Goal: Information Seeking & Learning: Learn about a topic

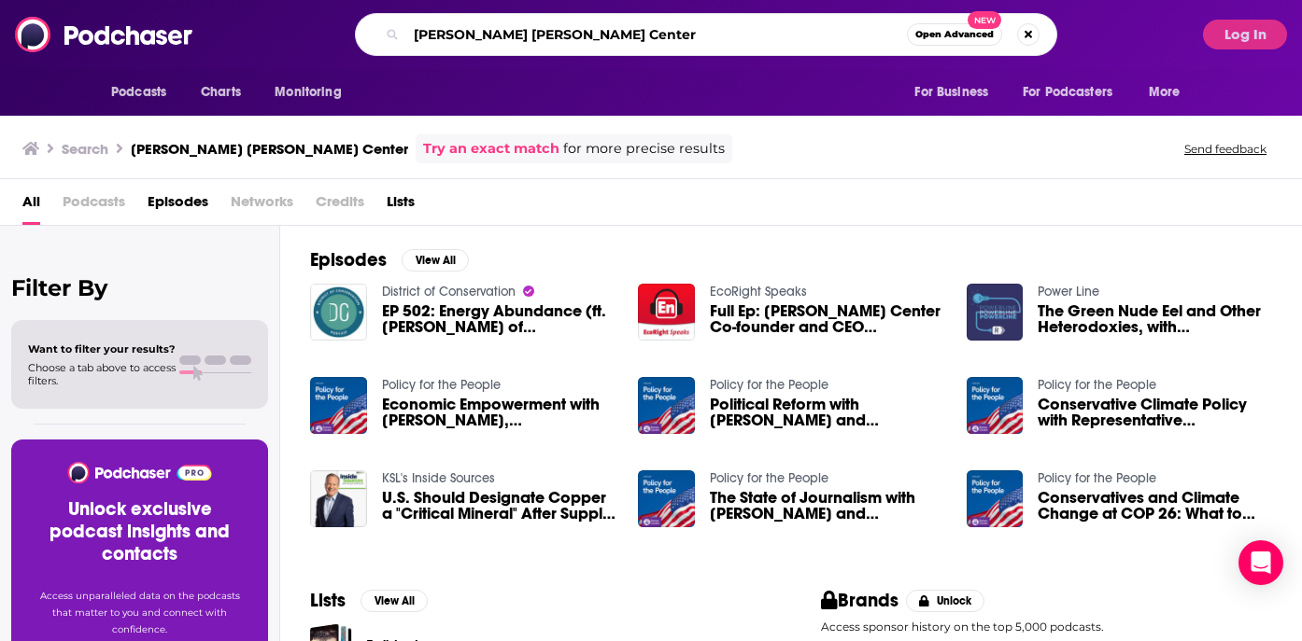
click at [491, 30] on input "[PERSON_NAME] [PERSON_NAME] Center" at bounding box center [656, 35] width 500 height 30
paste input "Charleston [US_STATE]"
click at [417, 30] on input "Charleston [US_STATE]" at bounding box center [656, 35] width 500 height 30
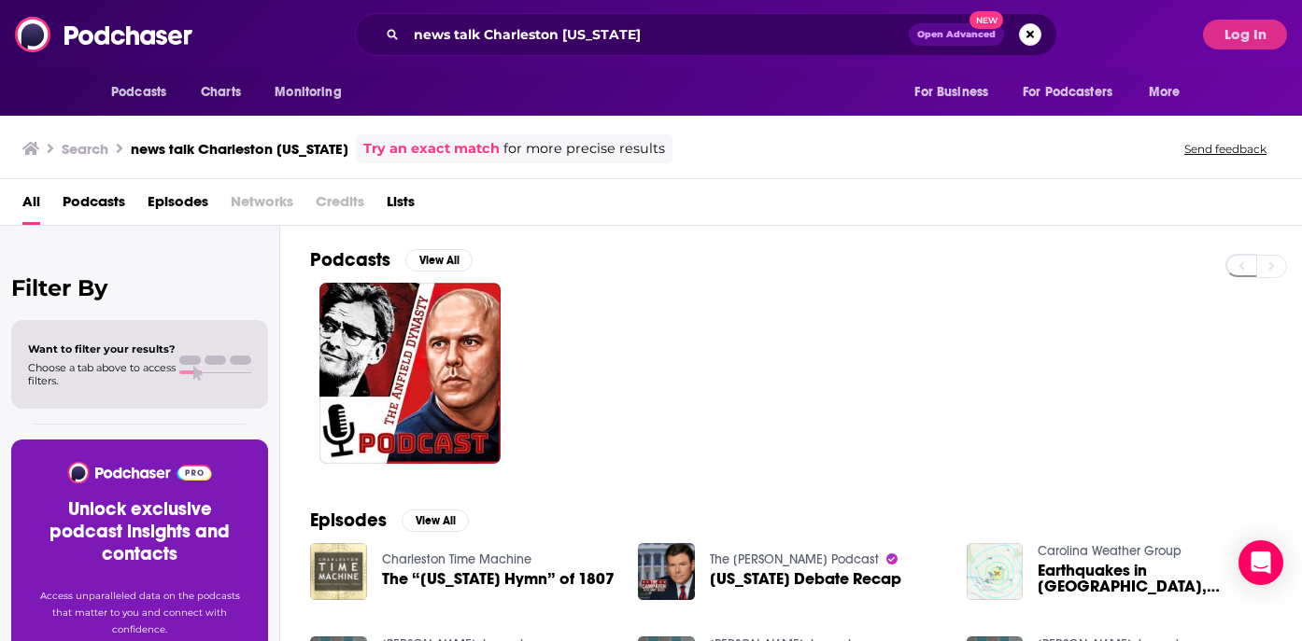
click at [99, 151] on h3 "Search" at bounding box center [85, 149] width 47 height 18
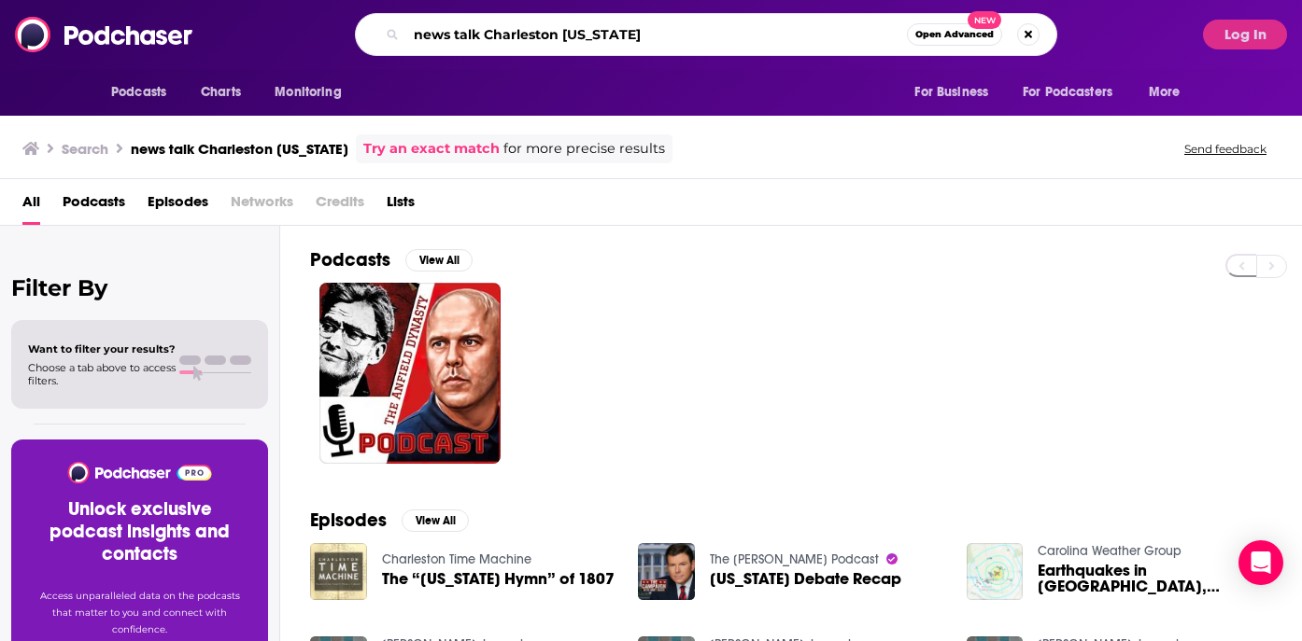
drag, startPoint x: 486, startPoint y: 28, endPoint x: 677, endPoint y: 33, distance: 190.5
click at [677, 33] on input "news talk Charleston [US_STATE]" at bounding box center [656, 35] width 500 height 30
type input "news talk"
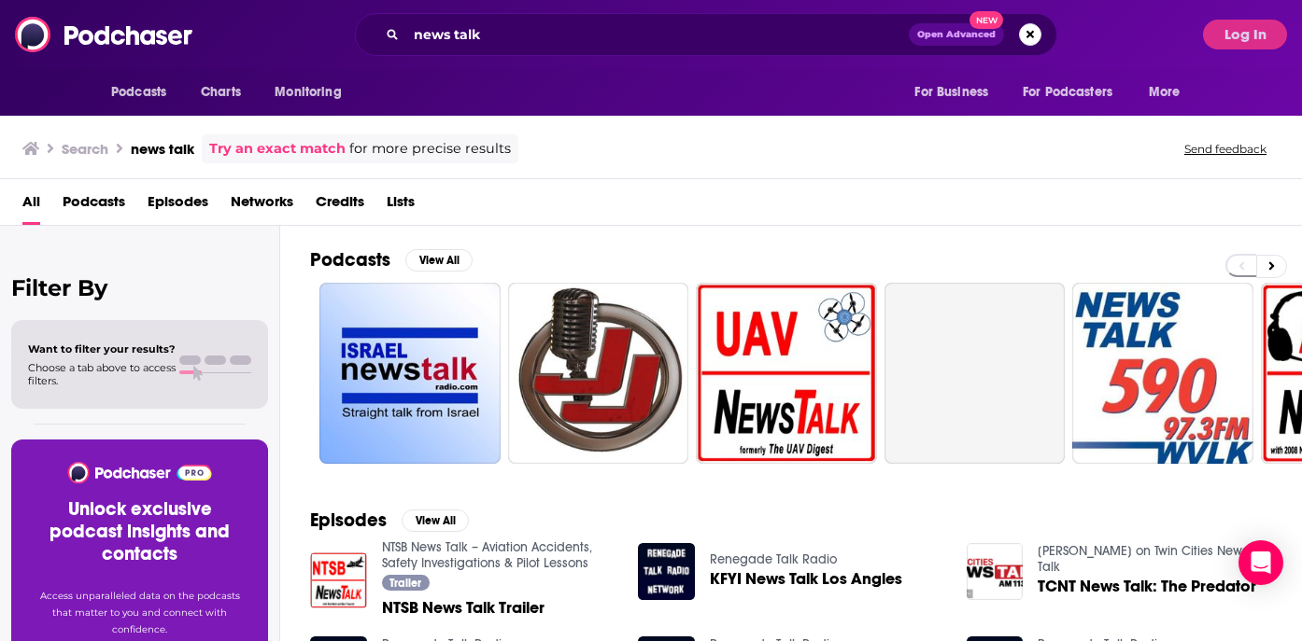
click at [92, 208] on span "Podcasts" at bounding box center [94, 206] width 63 height 38
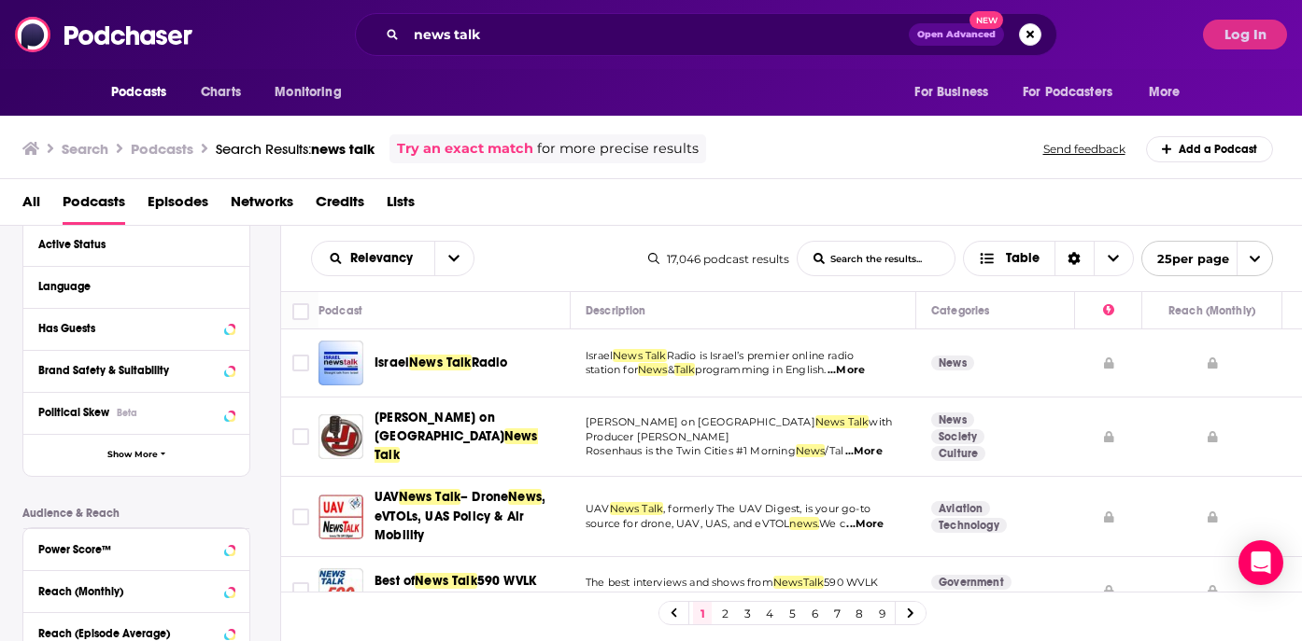
scroll to position [220, 0]
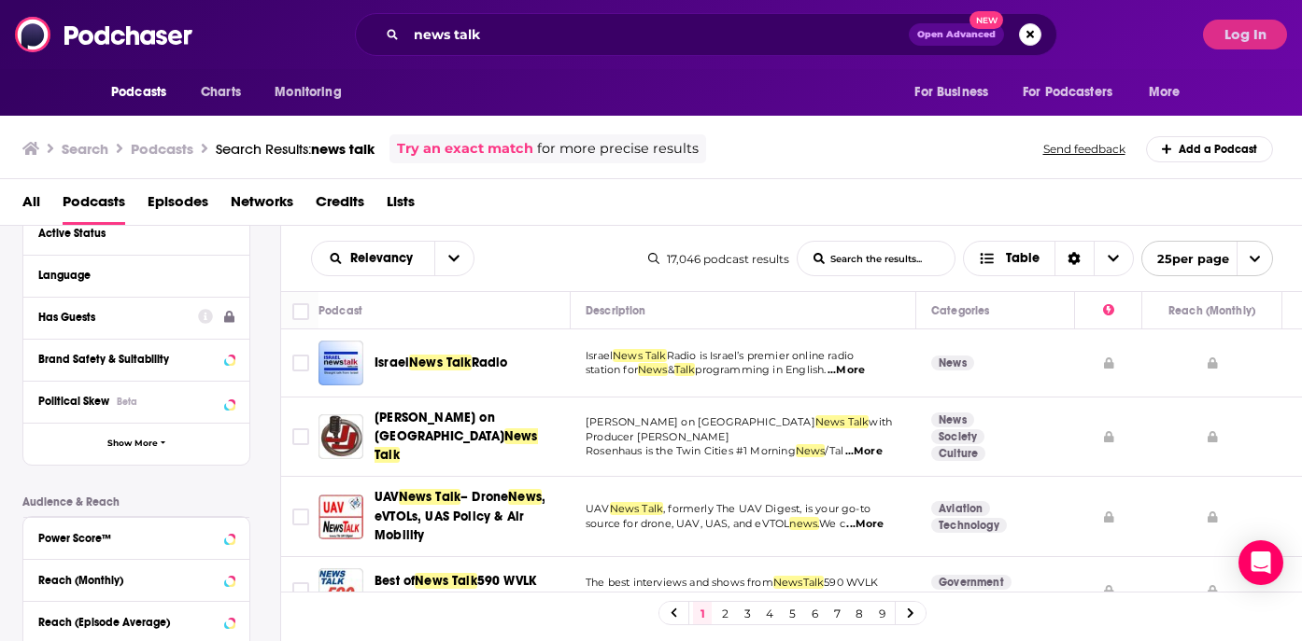
click at [181, 318] on div "Has Guests" at bounding box center [112, 317] width 148 height 13
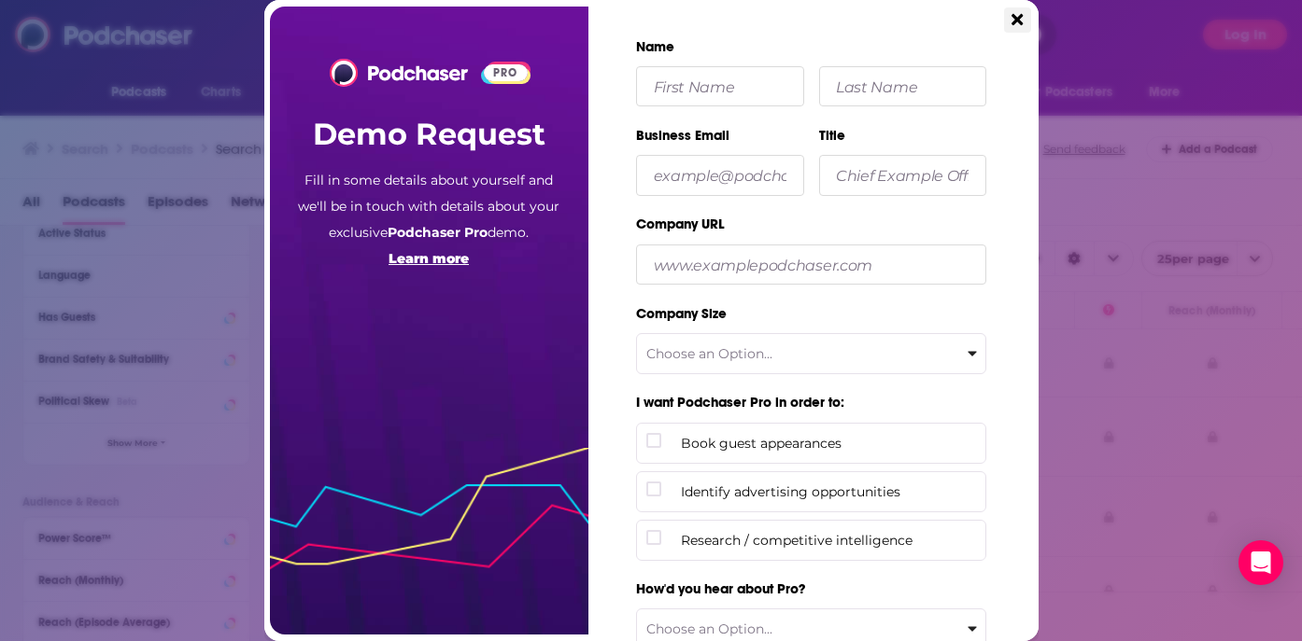
click at [1022, 14] on icon "Close" at bounding box center [1016, 19] width 11 height 11
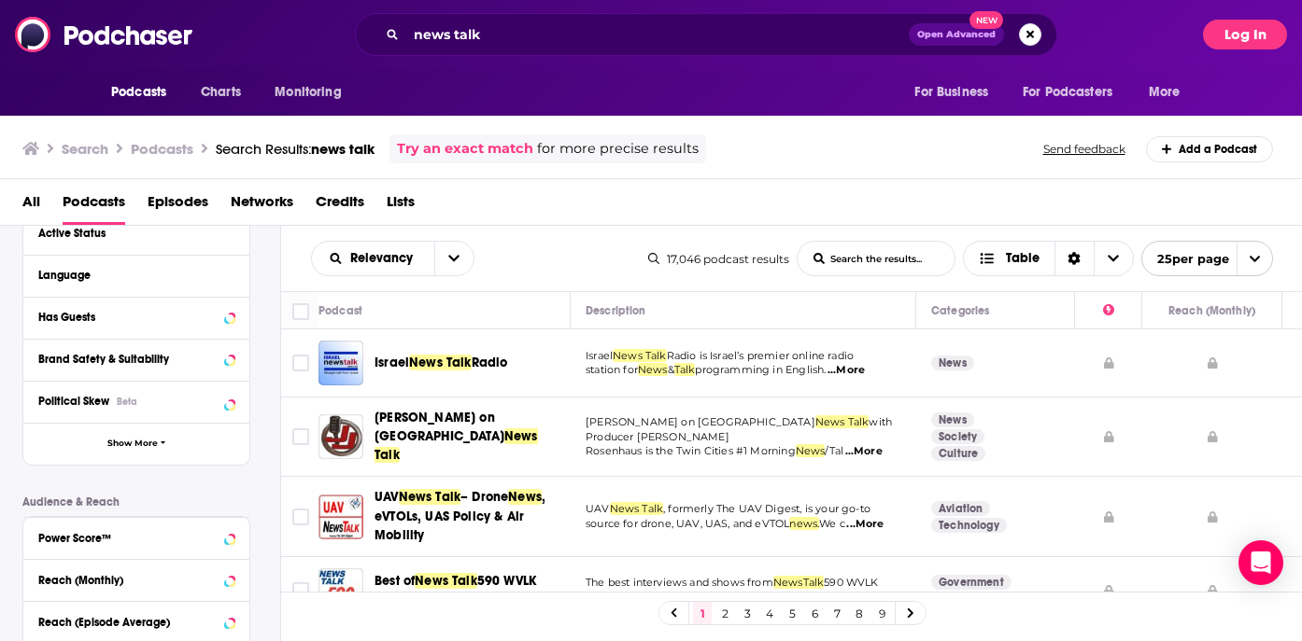
click at [1249, 39] on button "Log In" at bounding box center [1245, 35] width 84 height 30
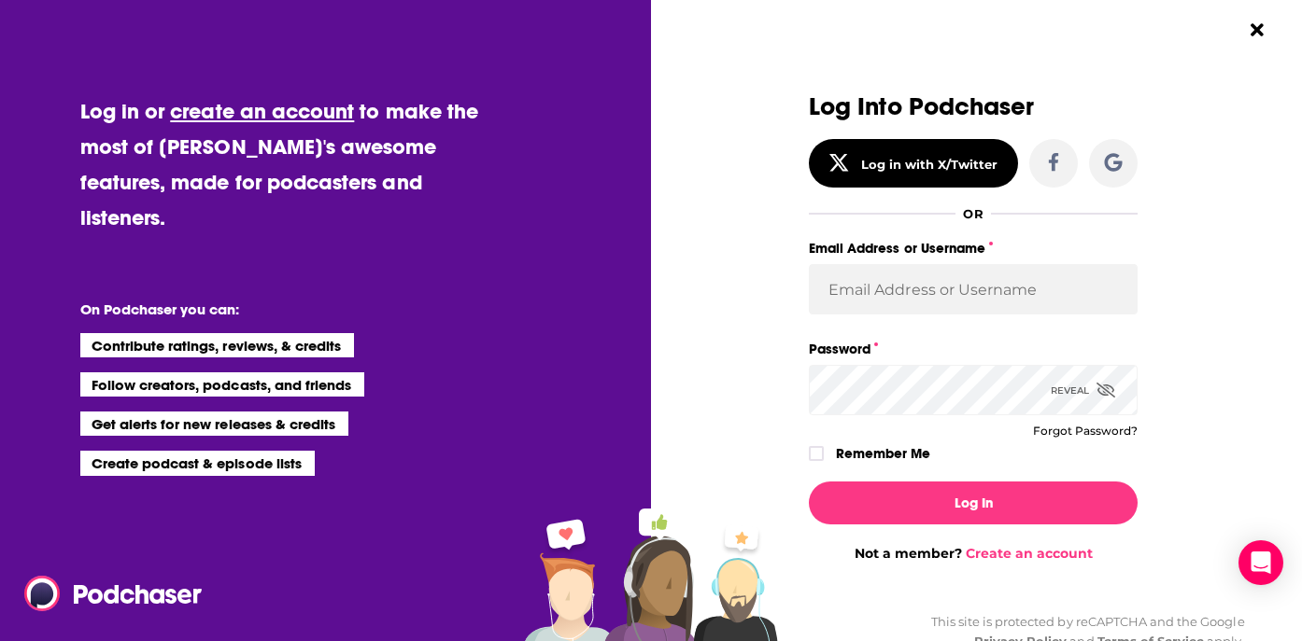
click at [974, 263] on div "Email Address or Username" at bounding box center [973, 275] width 329 height 78
click at [974, 280] on input "Email Address or Username" at bounding box center [973, 289] width 329 height 50
type input "[PERSON_NAME][EMAIL_ADDRESS][DOMAIN_NAME]"
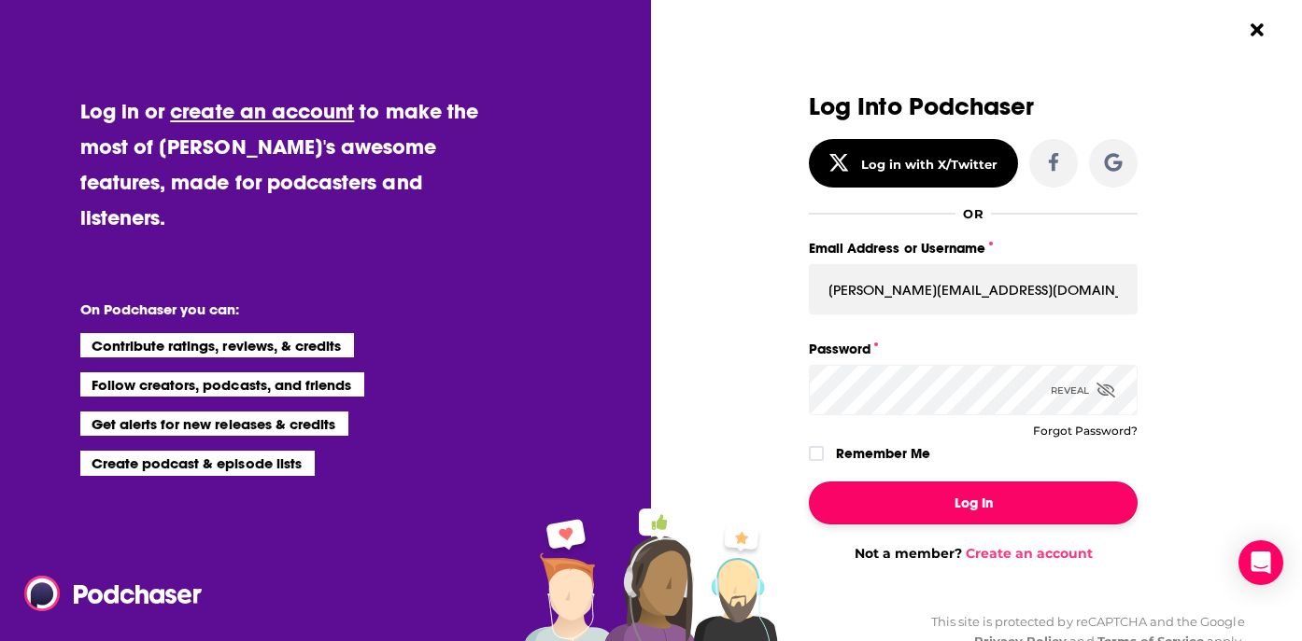
click at [976, 492] on button "Log In" at bounding box center [973, 503] width 329 height 43
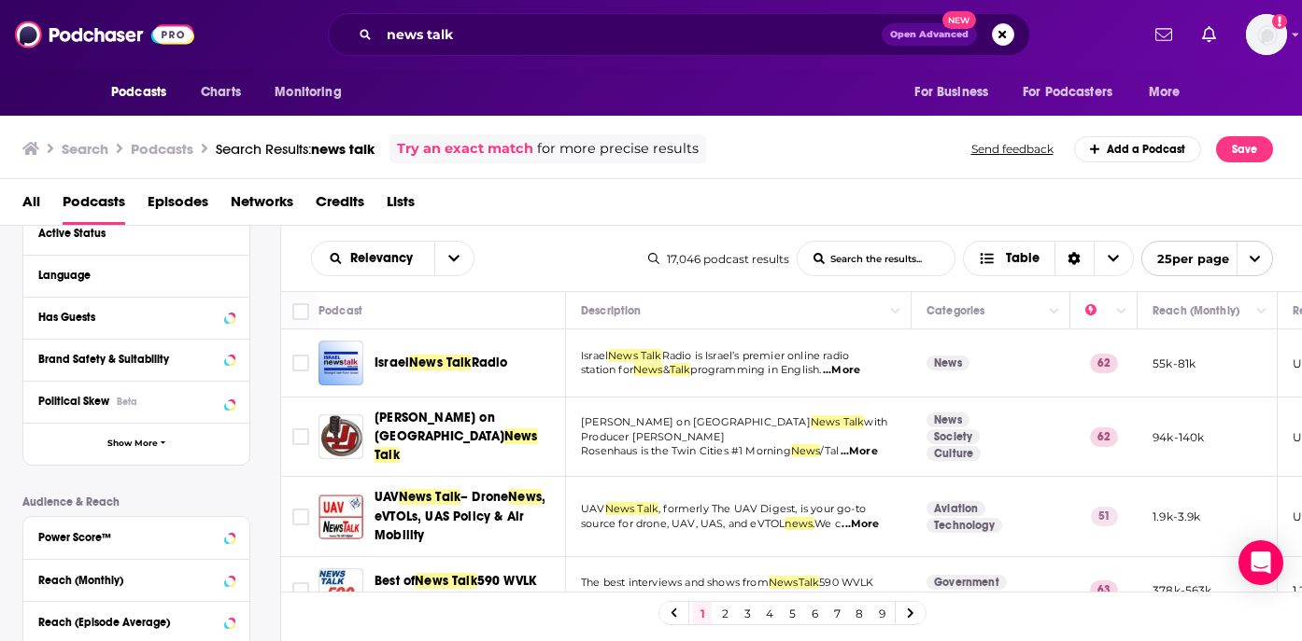
click at [235, 320] on div "Has Guests" at bounding box center [136, 318] width 226 height 42
click at [229, 319] on icon at bounding box center [229, 317] width 8 height 5
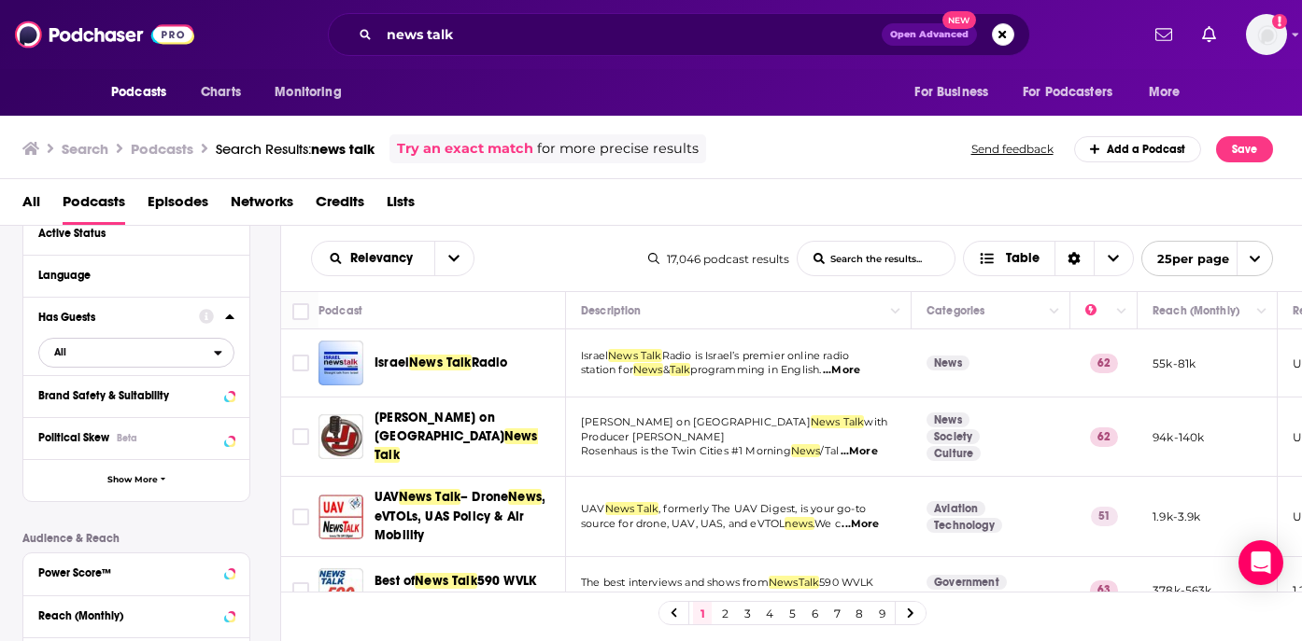
click at [207, 356] on span "All" at bounding box center [126, 352] width 175 height 24
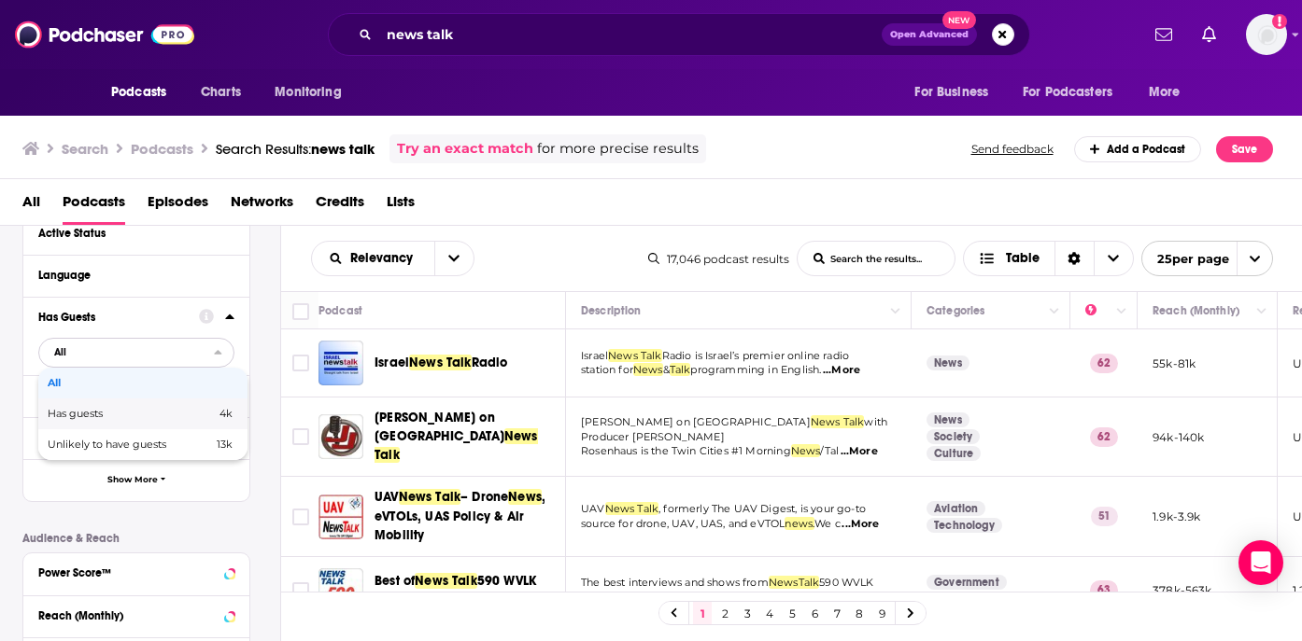
click at [200, 417] on span "4k" at bounding box center [196, 414] width 74 height 10
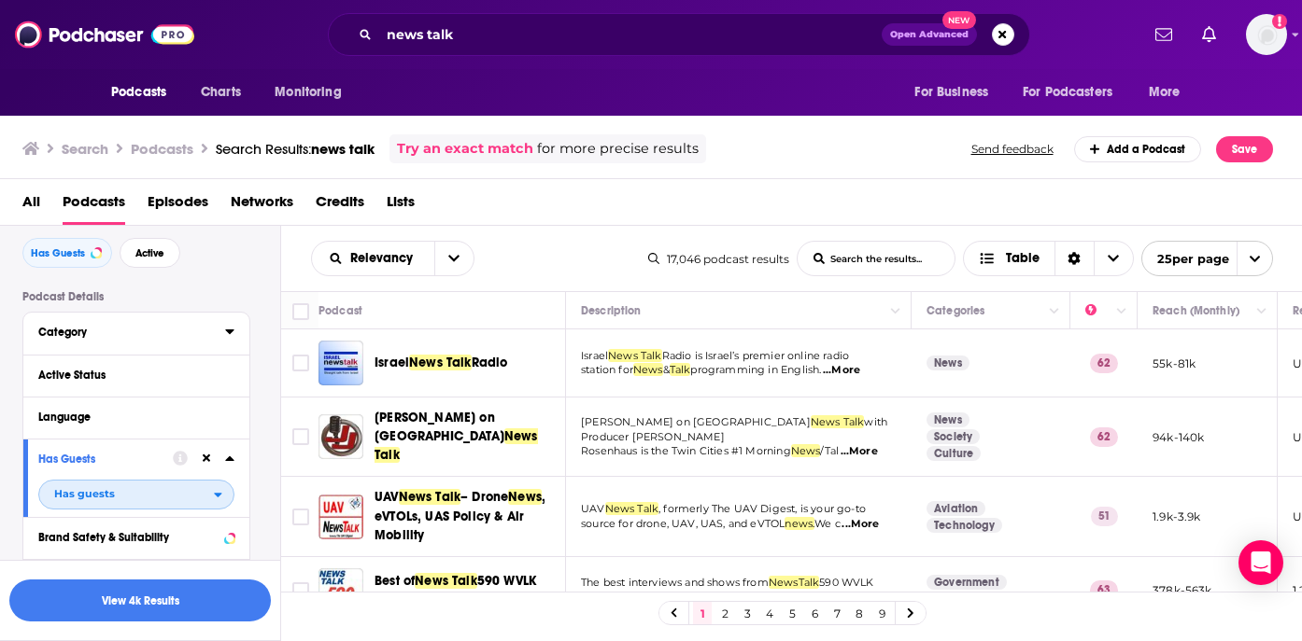
scroll to position [61, 0]
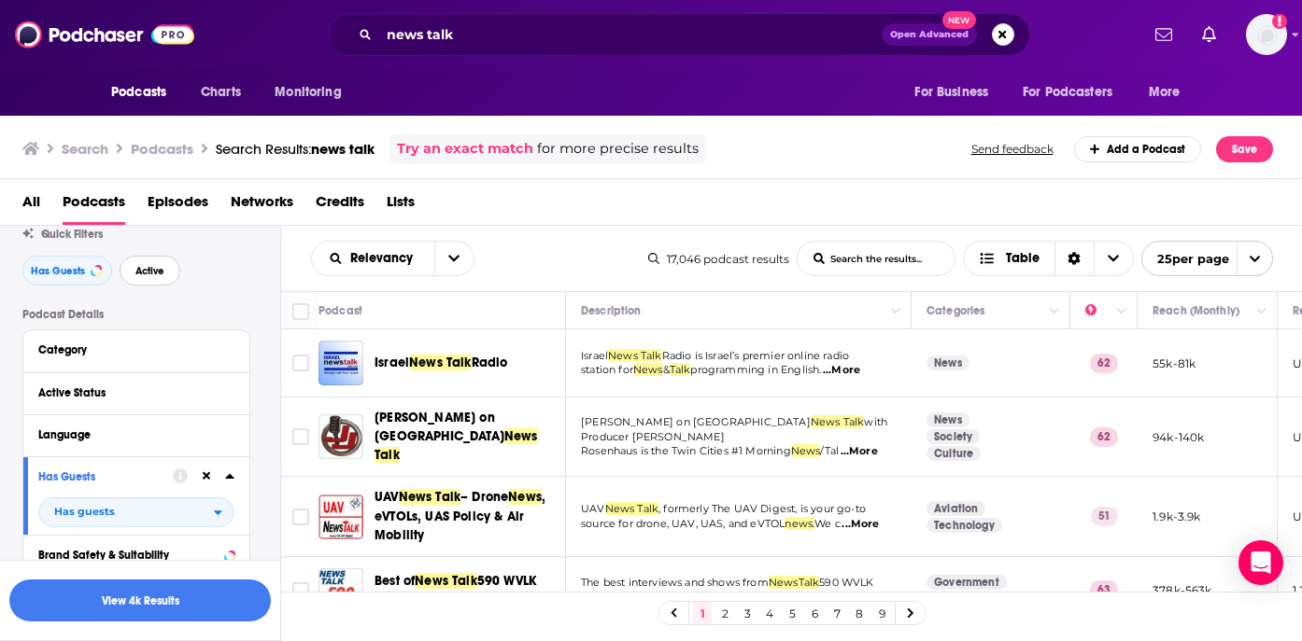
click at [167, 269] on button "Active" at bounding box center [150, 271] width 61 height 30
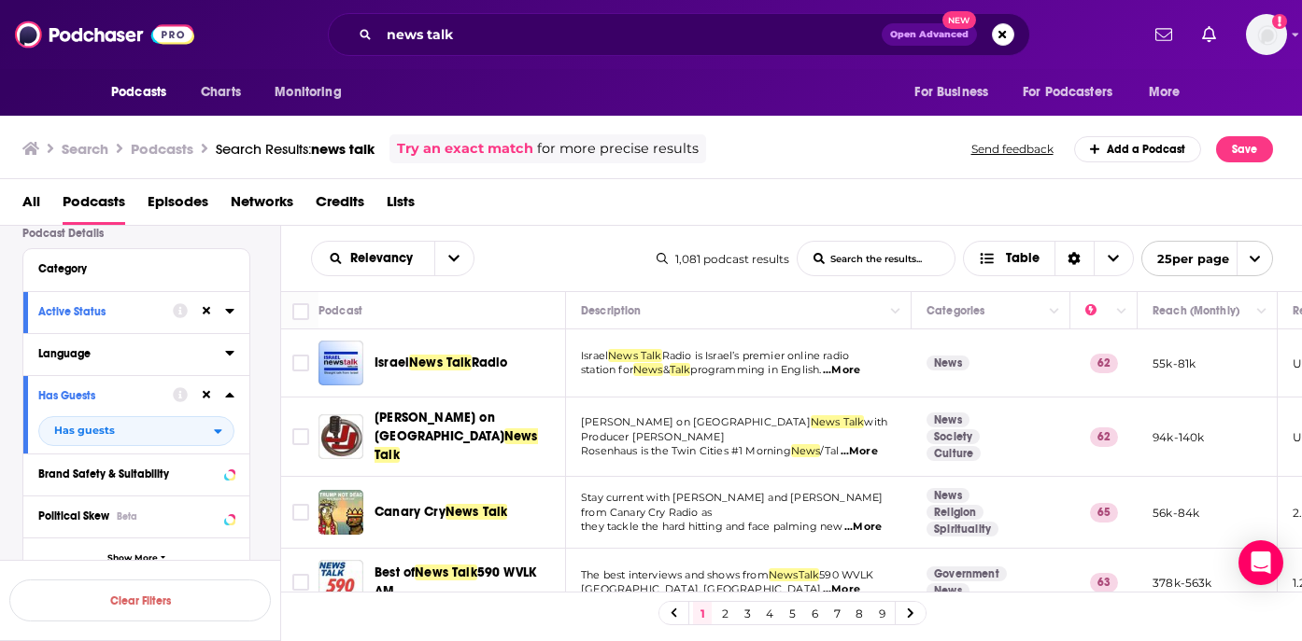
scroll to position [173, 0]
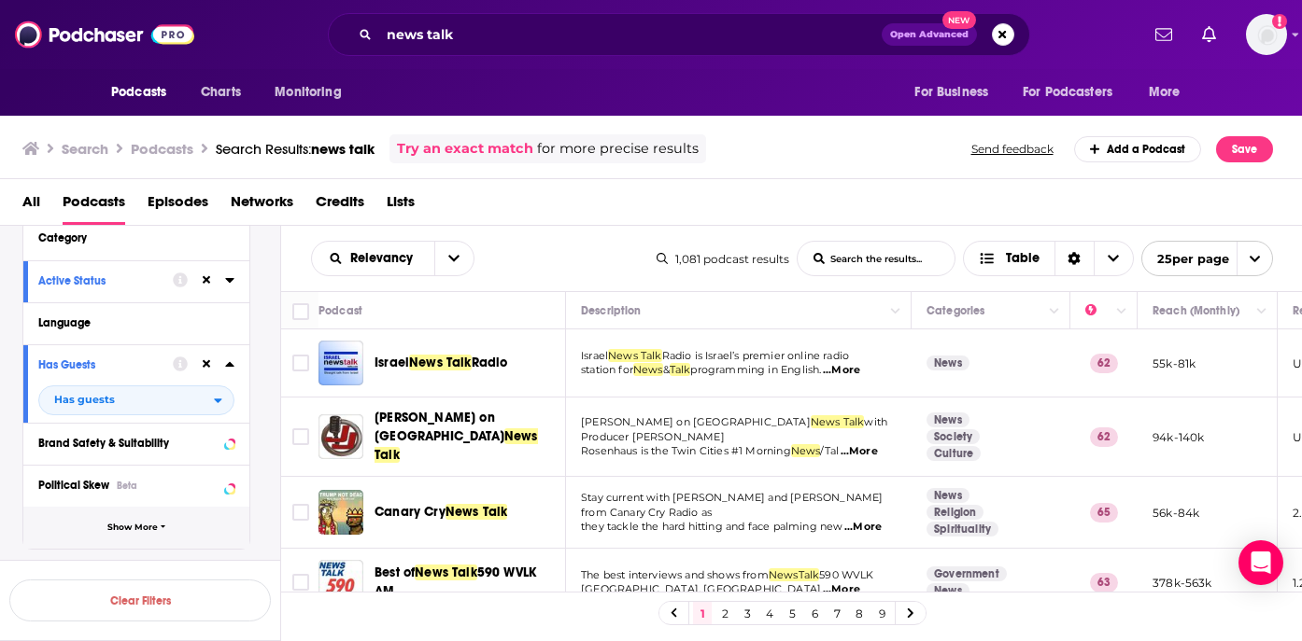
click at [148, 527] on span "Show More" at bounding box center [132, 528] width 50 height 10
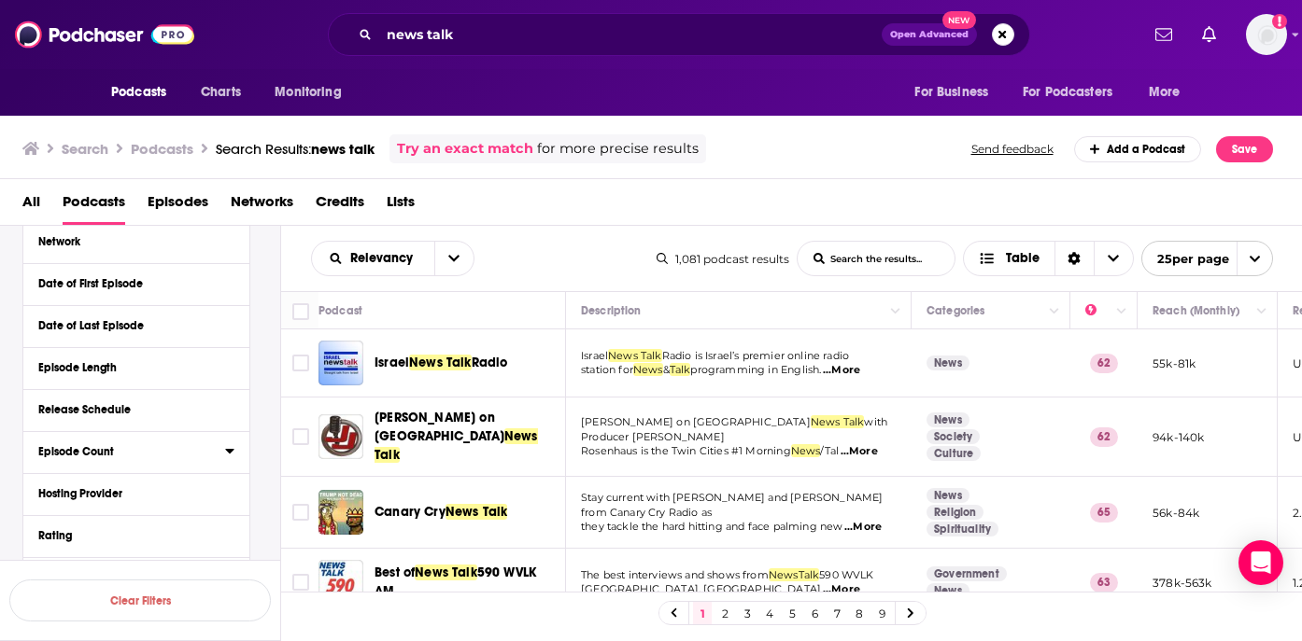
scroll to position [151, 0]
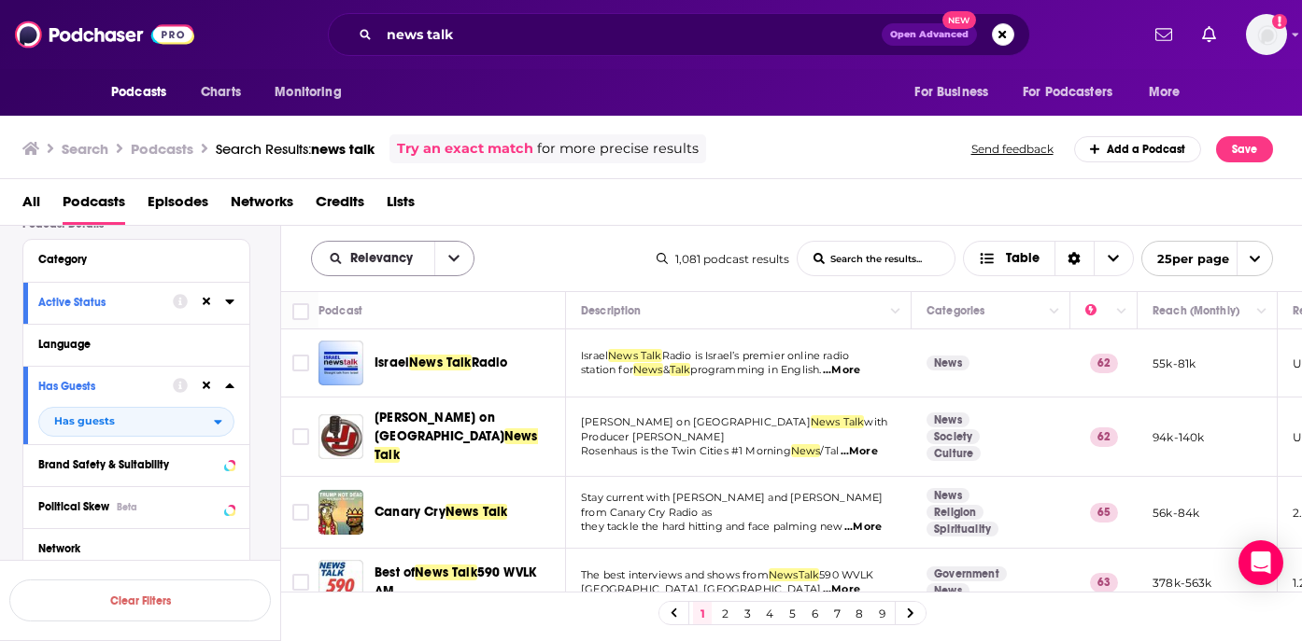
click at [460, 260] on button "open menu" at bounding box center [453, 259] width 39 height 34
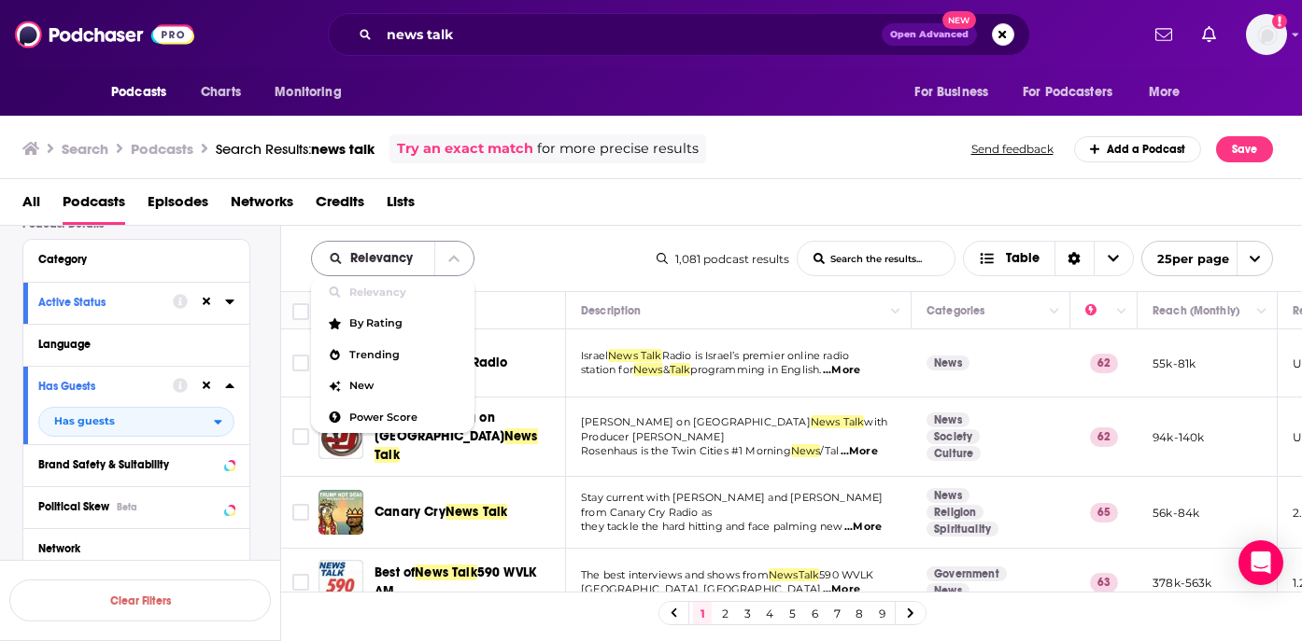
click at [460, 259] on button "close menu" at bounding box center [453, 259] width 39 height 34
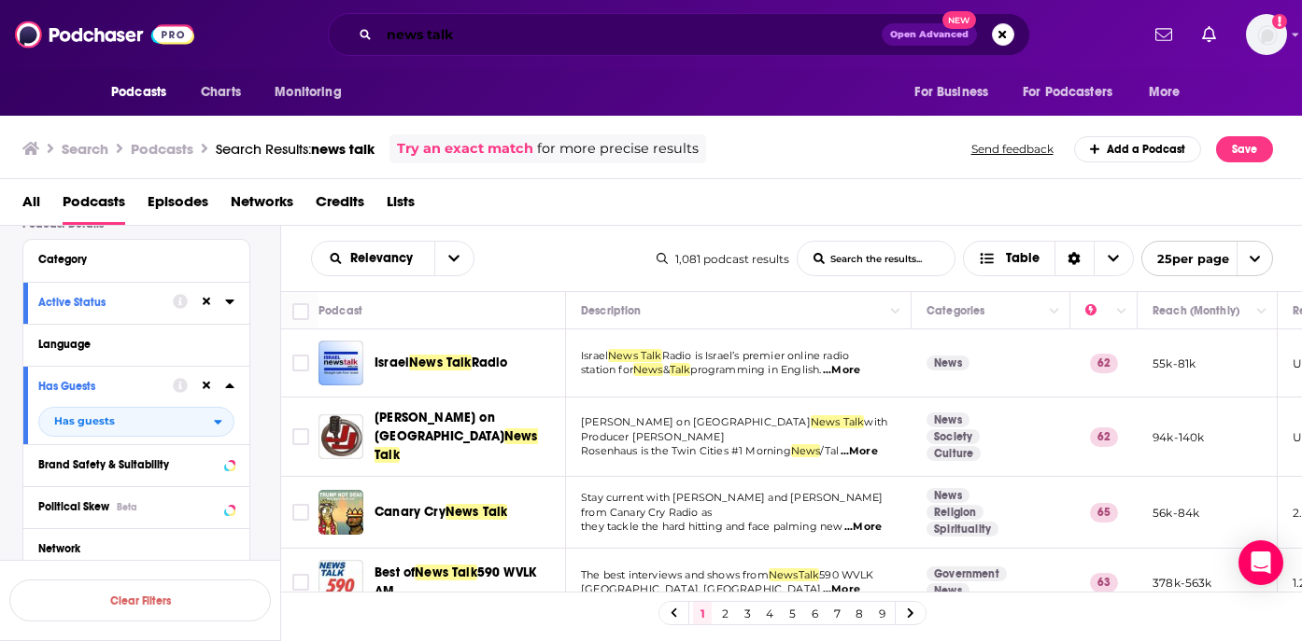
click at [493, 38] on input "news talk" at bounding box center [630, 35] width 502 height 30
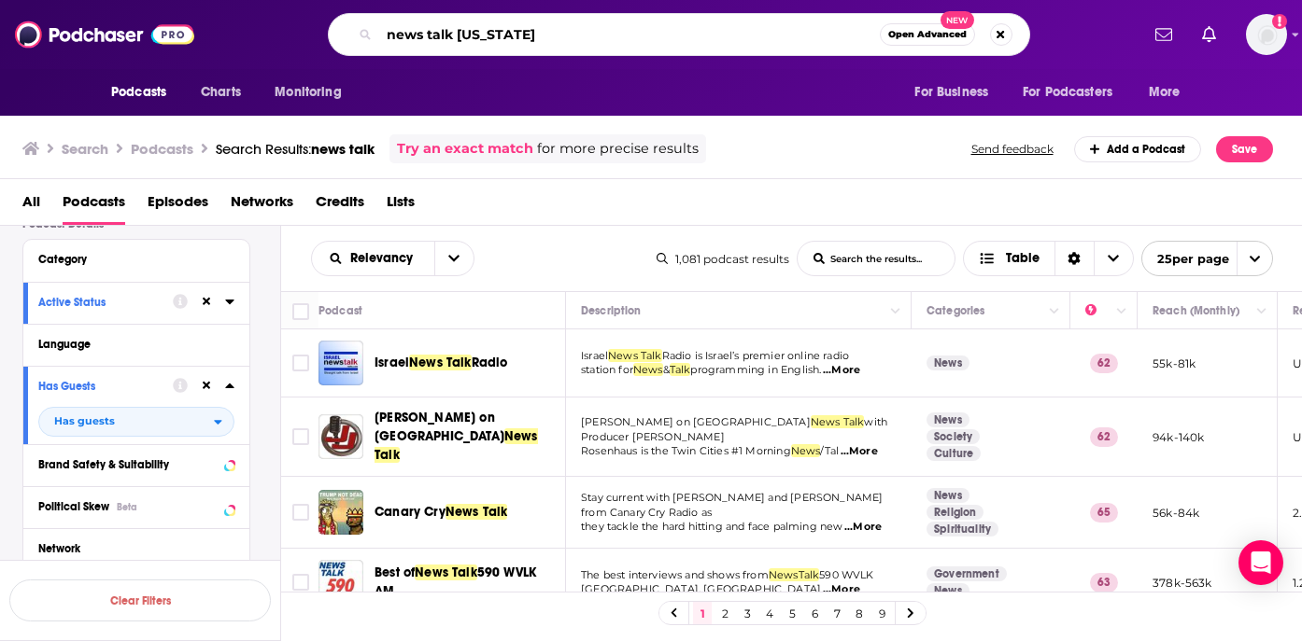
type input "news talk [US_STATE]"
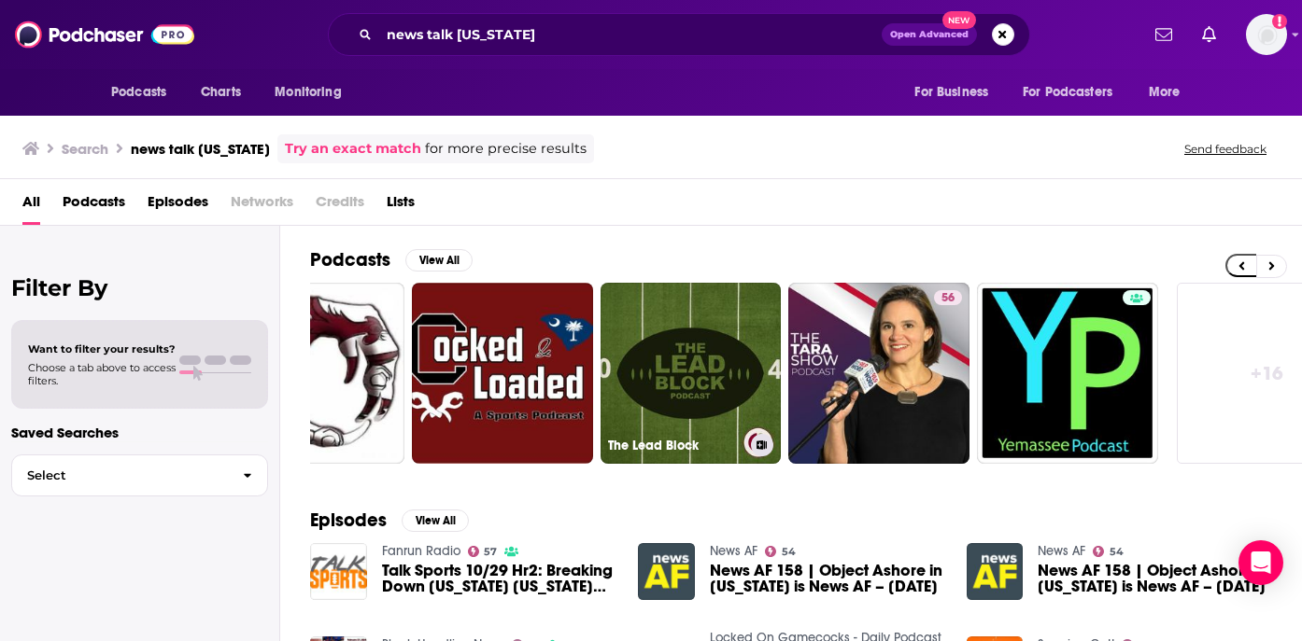
scroll to position [0, 724]
